Goal: Information Seeking & Learning: Learn about a topic

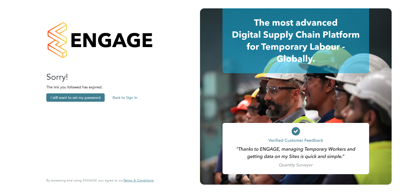
click at [131, 97] on button "Back to Sign In" at bounding box center [124, 97] width 33 height 8
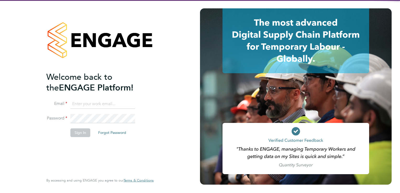
type input "sam.white@buildrec.com"
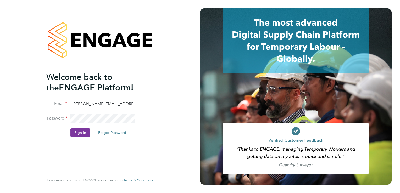
click at [76, 134] on button "Sign In" at bounding box center [80, 133] width 20 height 8
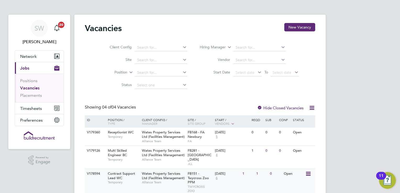
click at [143, 174] on span "Wates Property Services Ltd (Facilities Management)" at bounding box center [163, 175] width 43 height 9
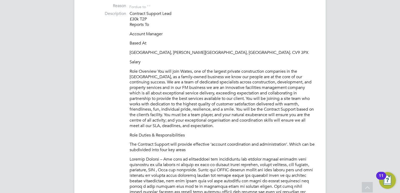
scroll to position [199, 0]
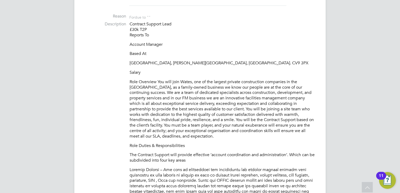
click at [276, 33] on p "Contract Support Lead £30k T2P Reports To" at bounding box center [223, 29] width 186 height 16
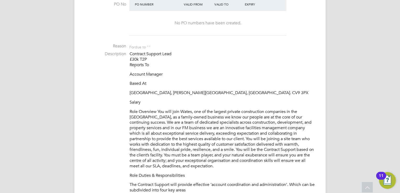
scroll to position [168, 0]
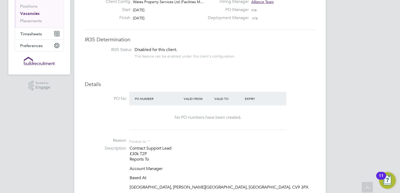
scroll to position [73, 0]
